Goal: Navigation & Orientation: Understand site structure

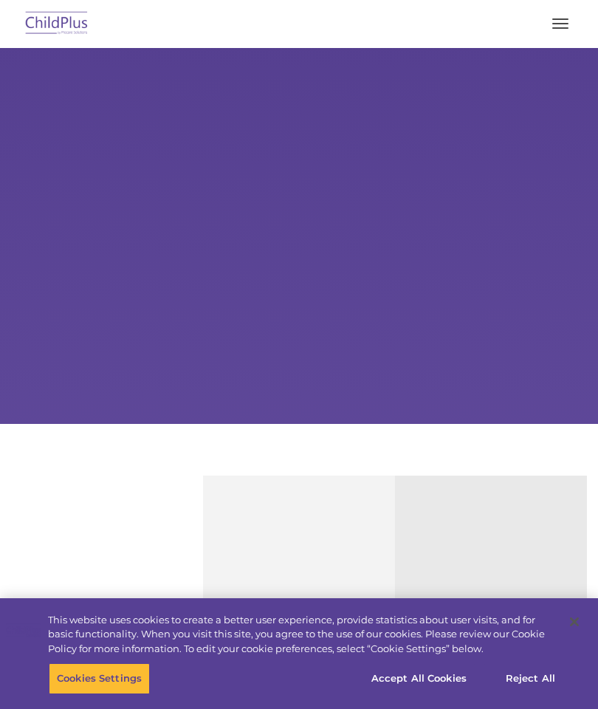
select select "MEDIUM"
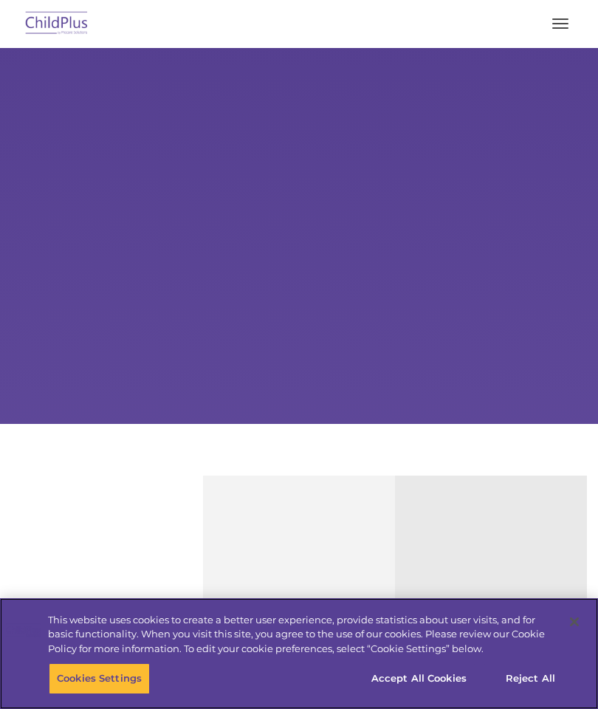
click at [411, 676] on button "Accept All Cookies" at bounding box center [419, 678] width 112 height 31
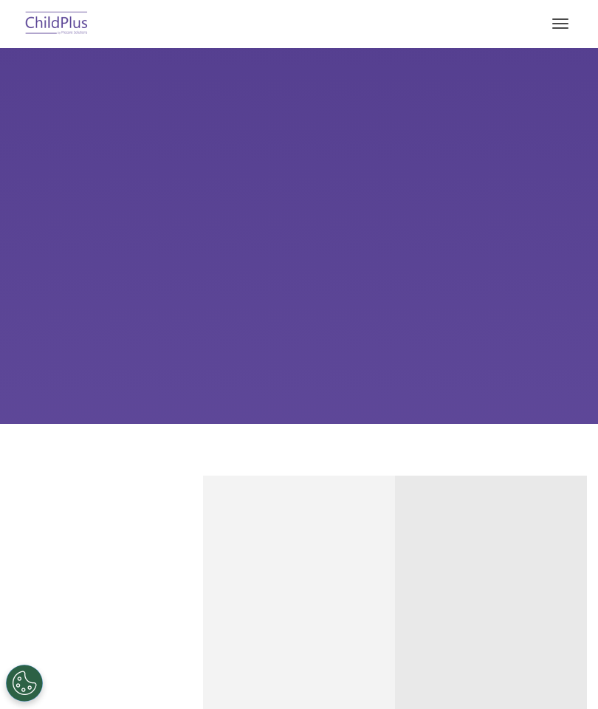
click at [556, 26] on button "button" at bounding box center [560, 24] width 31 height 24
click at [550, 27] on button "button" at bounding box center [560, 24] width 31 height 24
click at [561, 25] on button "button" at bounding box center [560, 24] width 31 height 24
select select "MEDIUM"
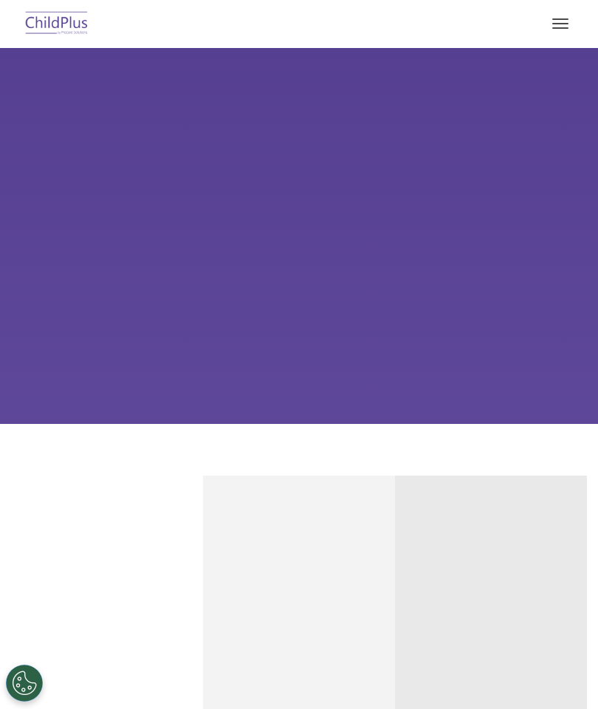
click at [228, 308] on div "Learn More Request a Demo The Future of ChildPlus is Here! Boost your productiv…" at bounding box center [299, 236] width 598 height 376
click at [564, 29] on button "button" at bounding box center [560, 24] width 31 height 24
click at [552, 30] on button "button" at bounding box center [560, 24] width 31 height 24
